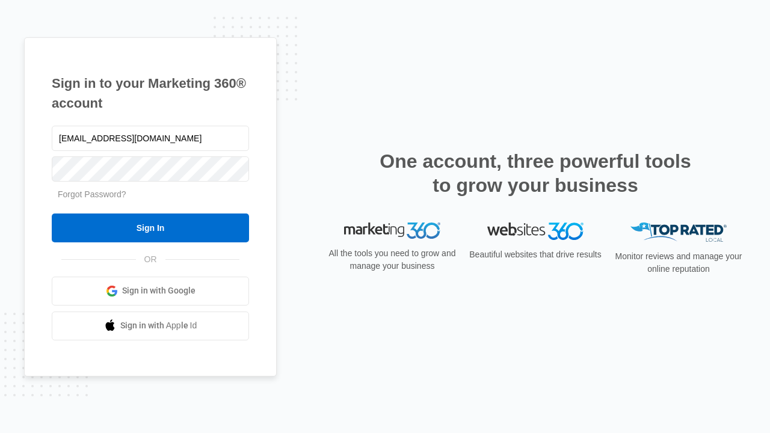
type input "[EMAIL_ADDRESS][DOMAIN_NAME]"
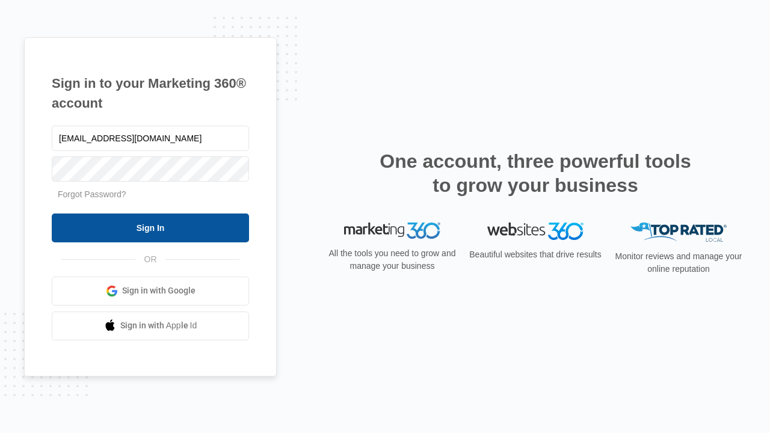
click at [150, 227] on input "Sign In" at bounding box center [150, 228] width 197 height 29
